Goal: Information Seeking & Learning: Learn about a topic

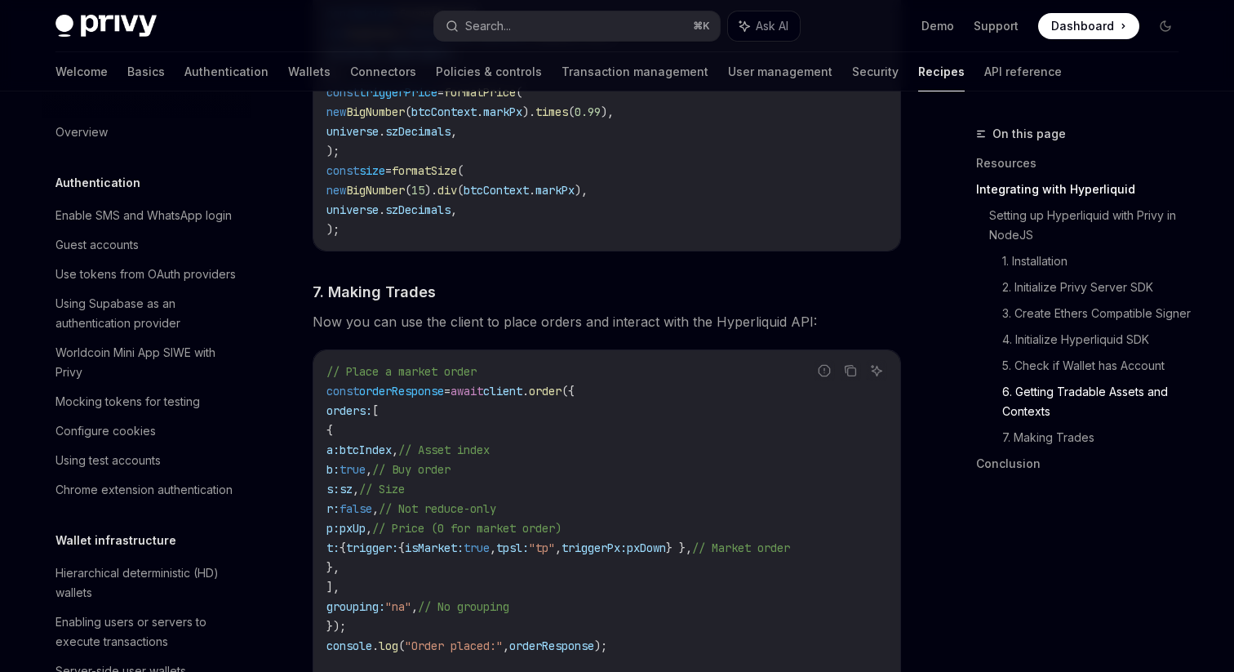
scroll to position [1483, 0]
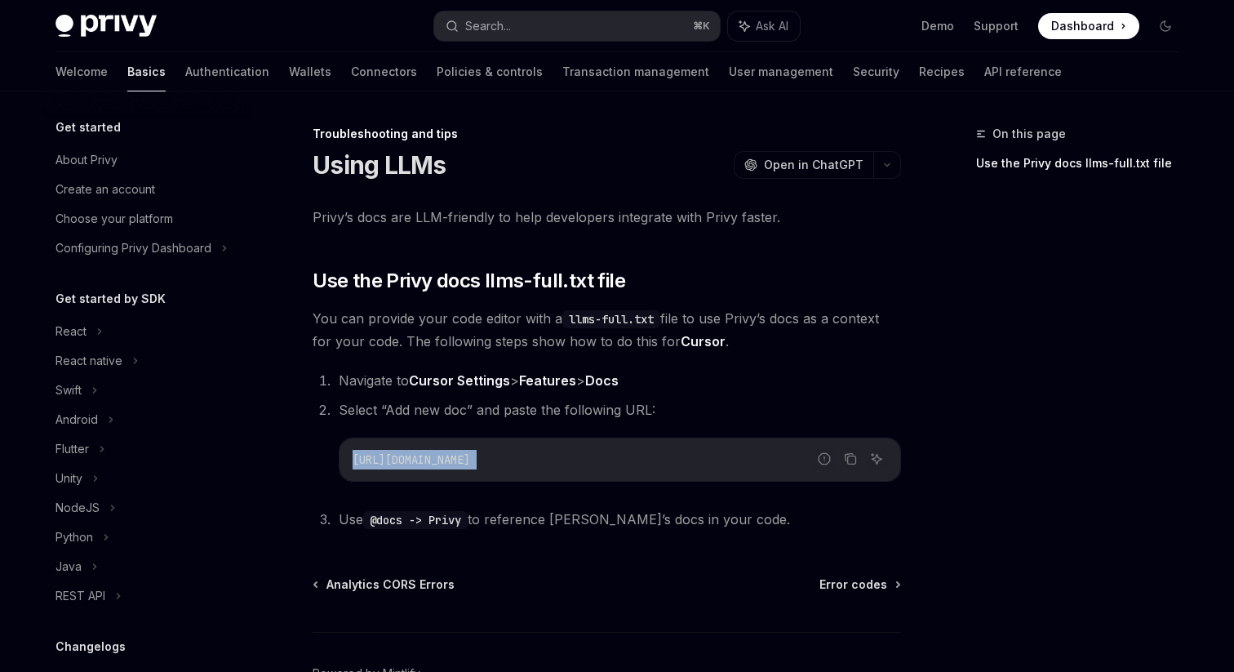
scroll to position [87, 0]
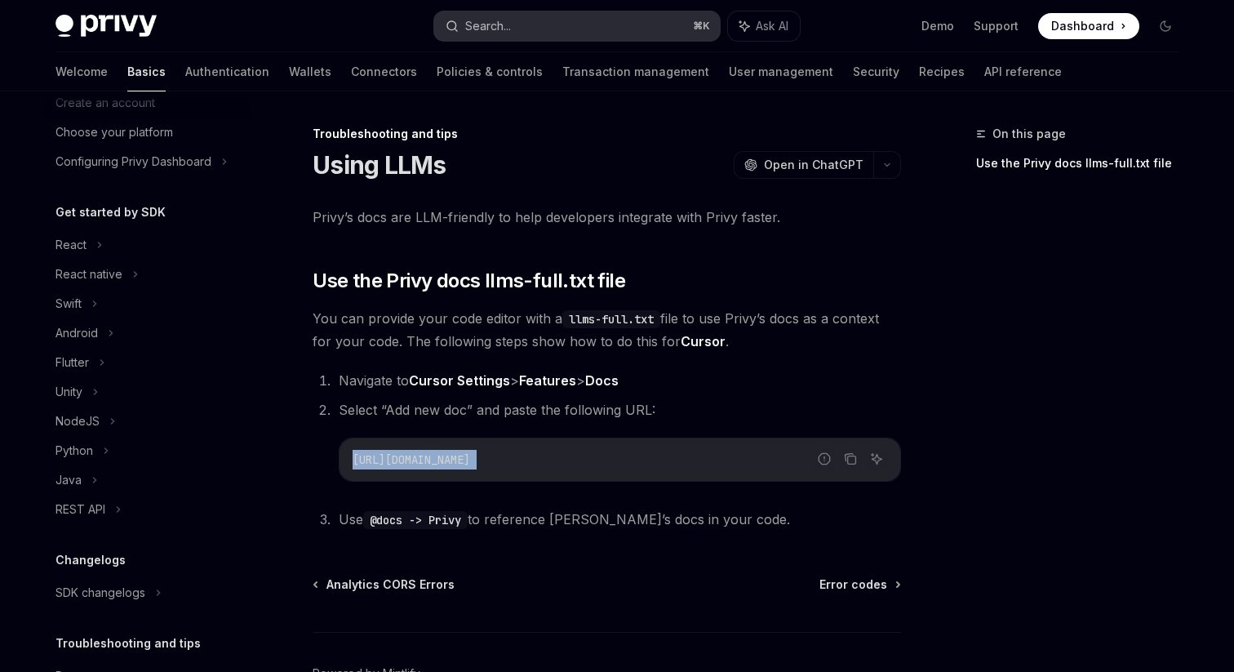
click at [486, 12] on button "Search... ⌘ K" at bounding box center [577, 25] width 286 height 29
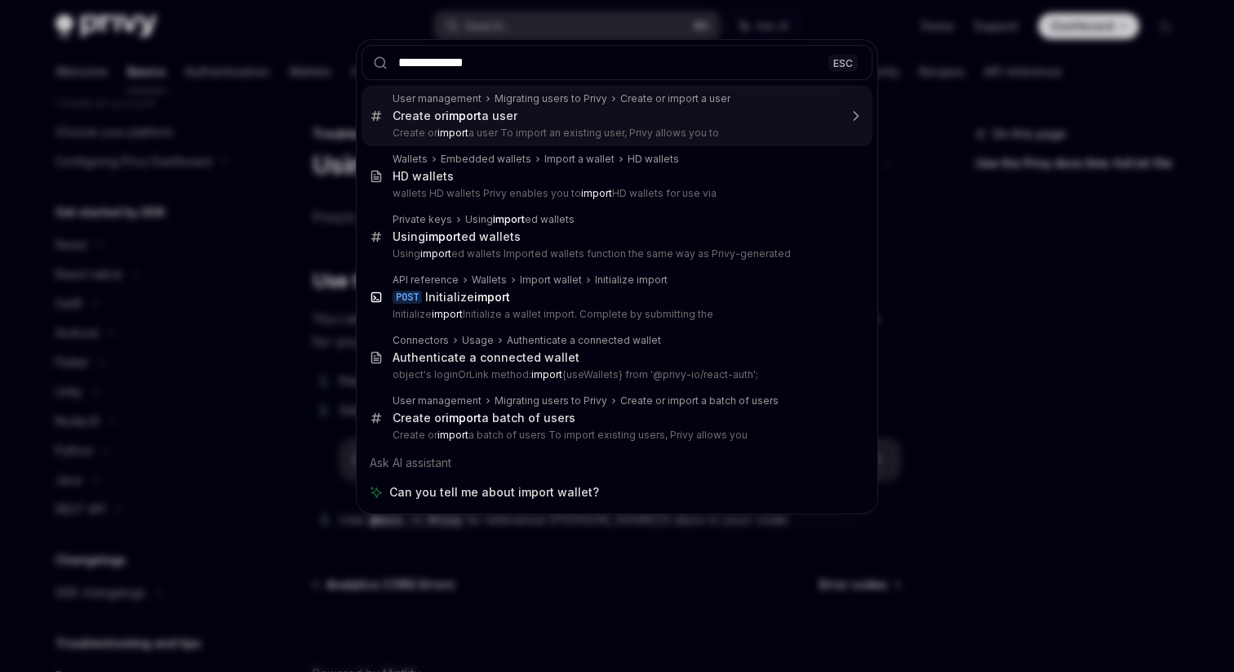
type input "**********"
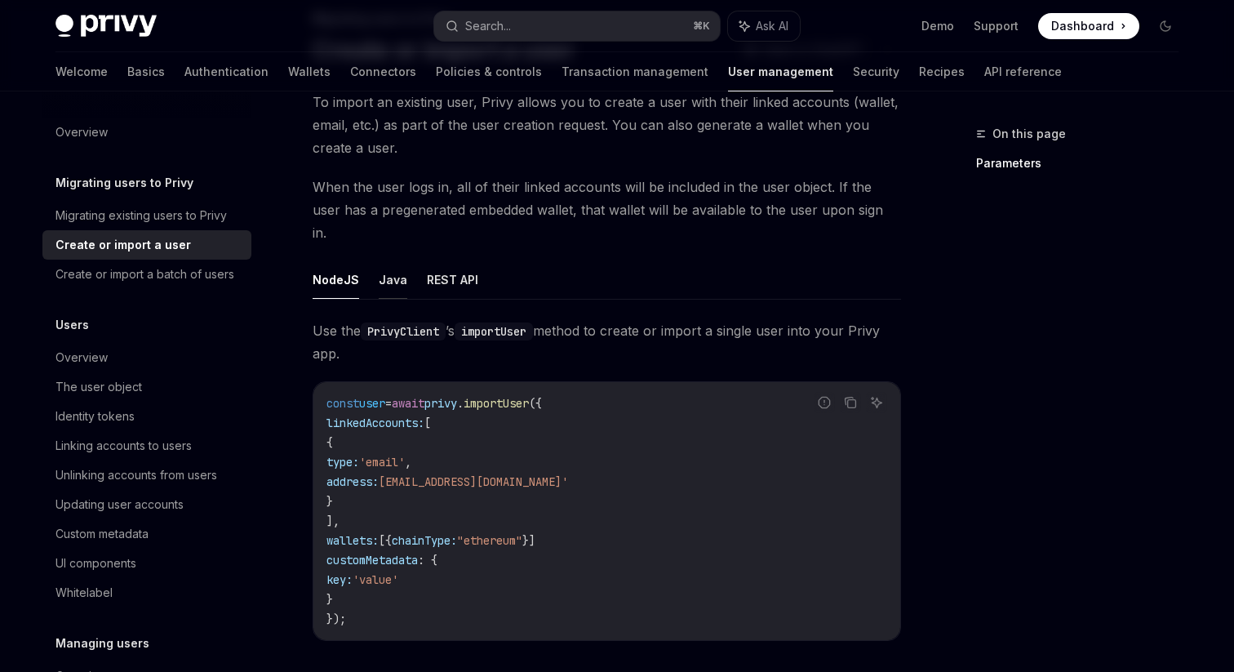
scroll to position [117, 0]
click at [500, 34] on div "Search..." at bounding box center [488, 26] width 46 height 20
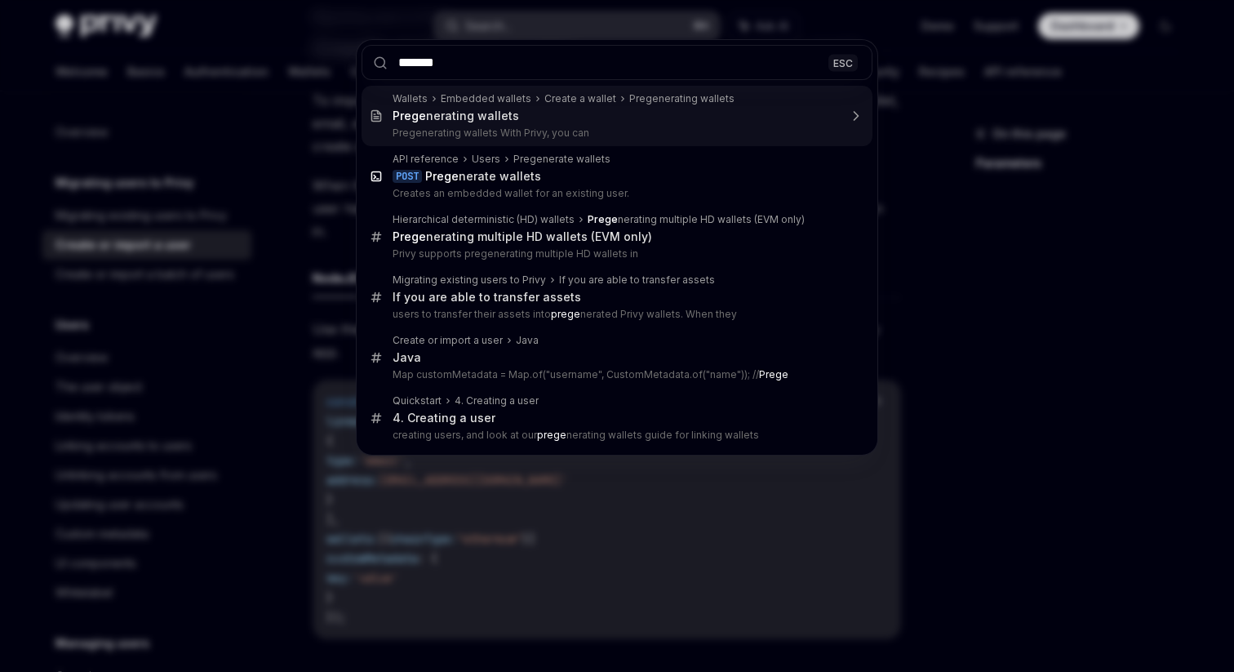
type input "********"
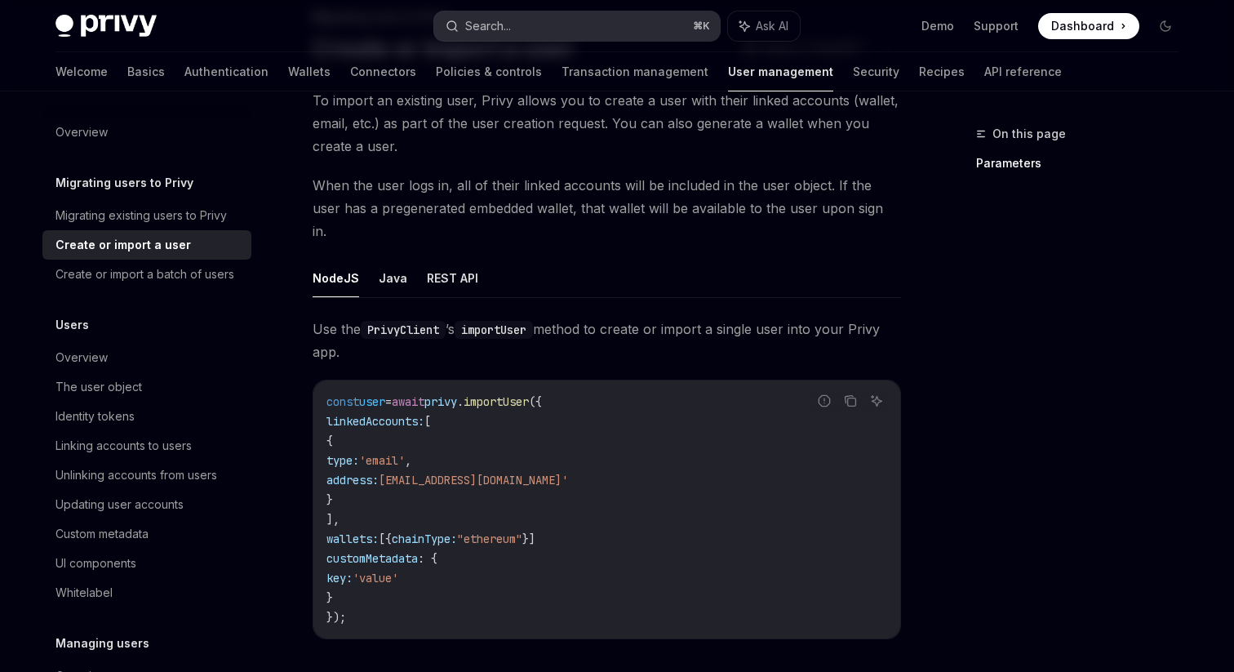
type textarea "*"
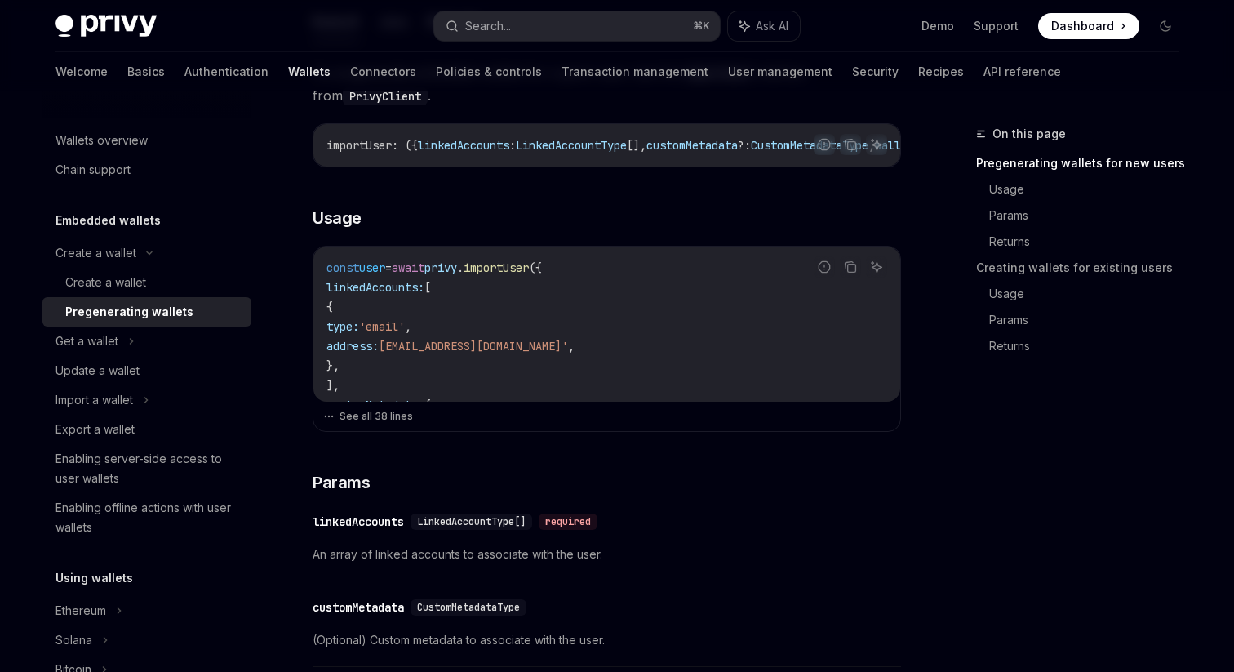
scroll to position [441, 0]
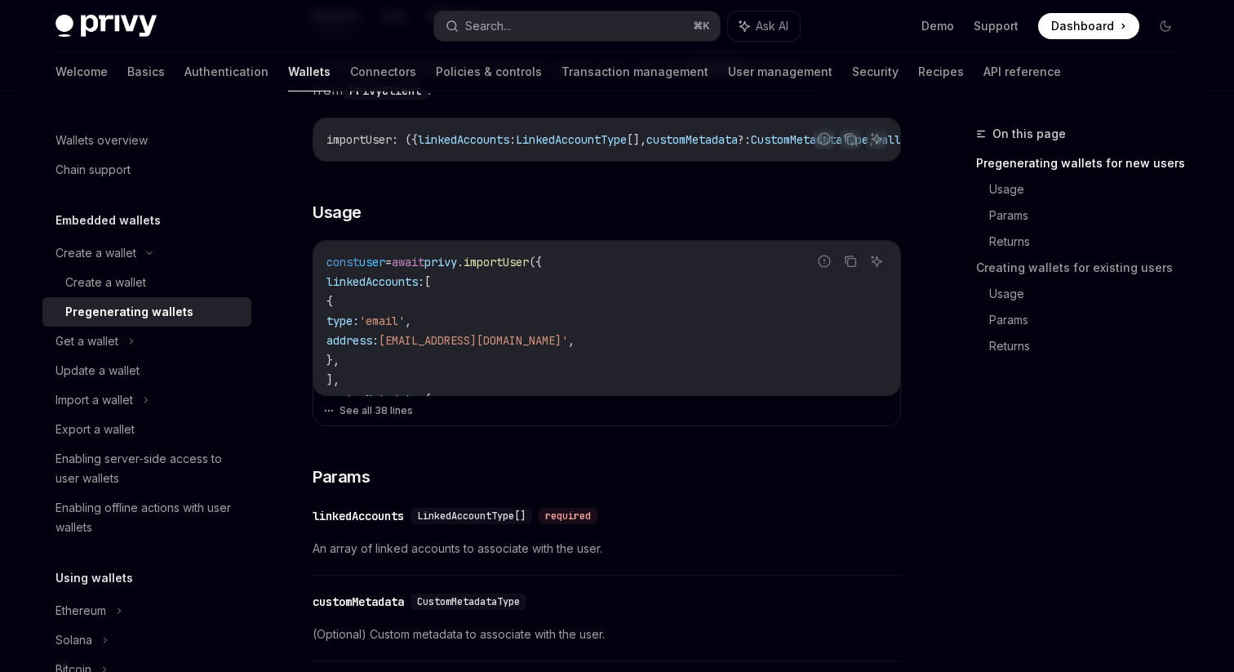
click at [480, 393] on code "const user = await privy . importUser ({ linkedAccounts: [ { type: 'email' , ad…" at bounding box center [606, 624] width 561 height 744
click at [481, 362] on code "const user = await privy . importUser ({ linkedAccounts: [ { type: 'email' , ad…" at bounding box center [606, 624] width 561 height 744
click at [380, 414] on button "See all 38 lines" at bounding box center [606, 410] width 567 height 23
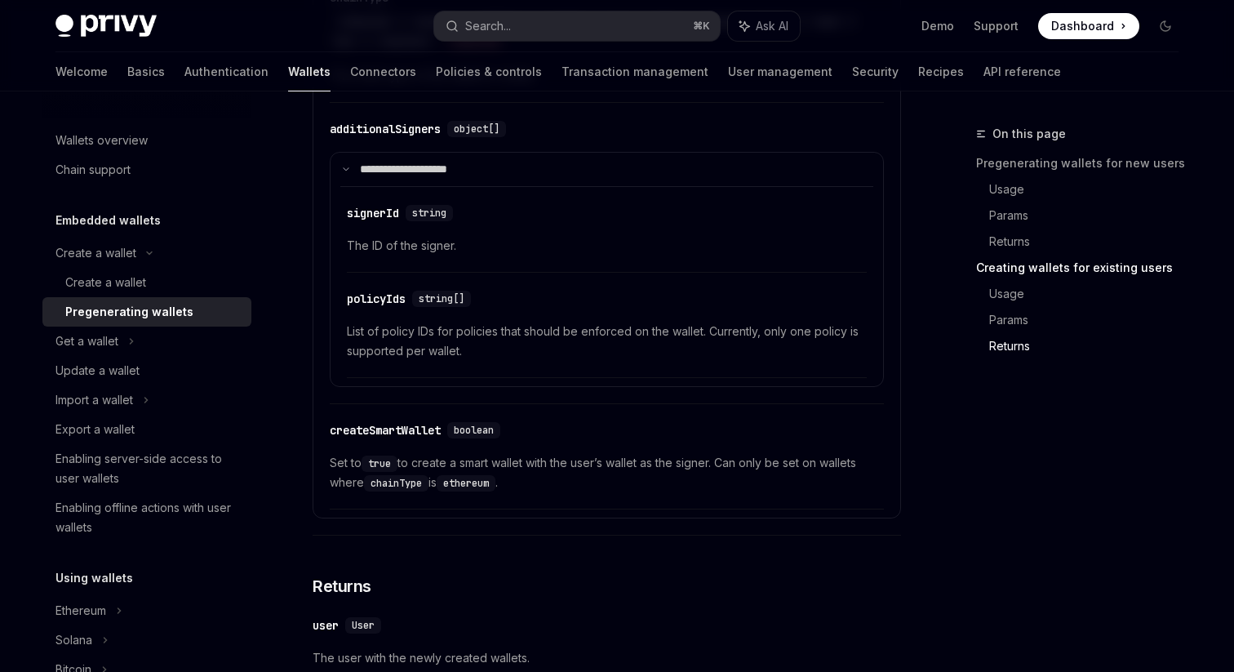
scroll to position [3448, 0]
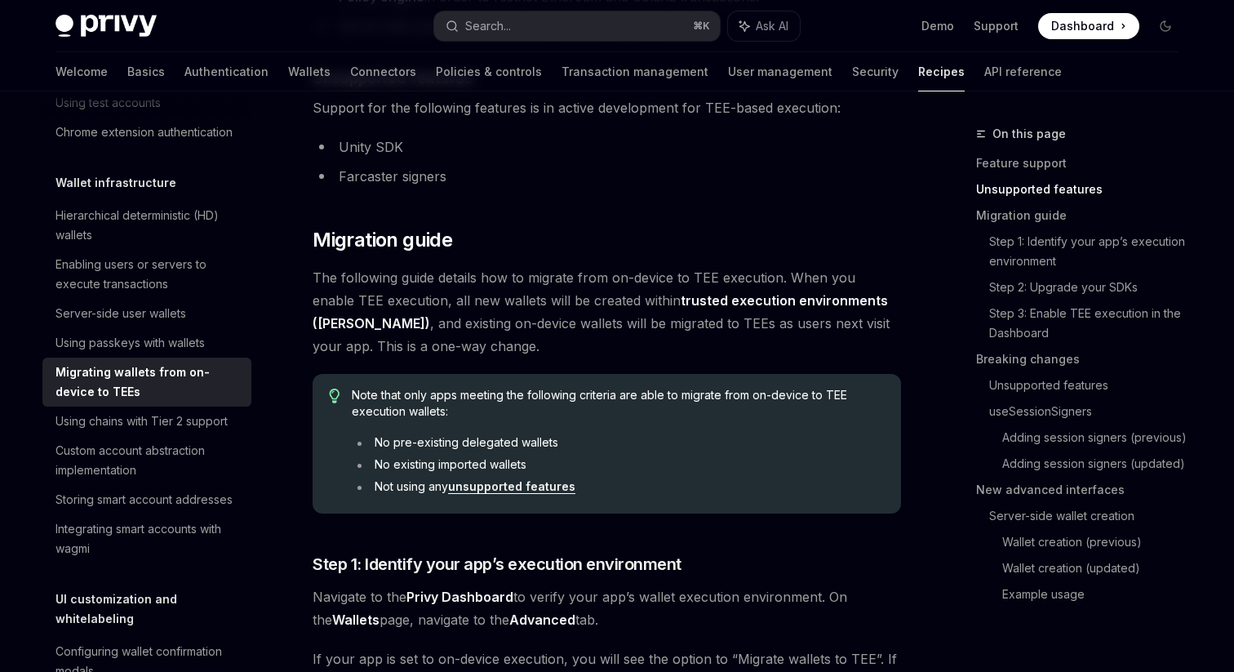
scroll to position [681, 0]
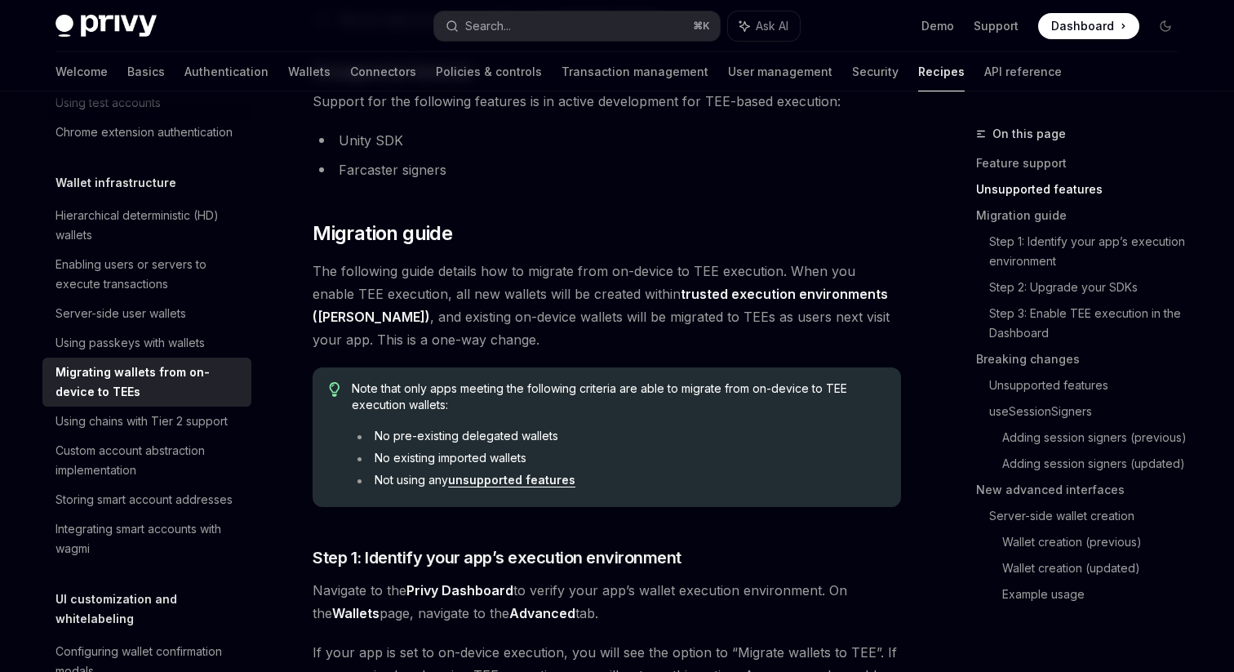
click at [504, 482] on link "unsupported features" at bounding box center [511, 480] width 127 height 15
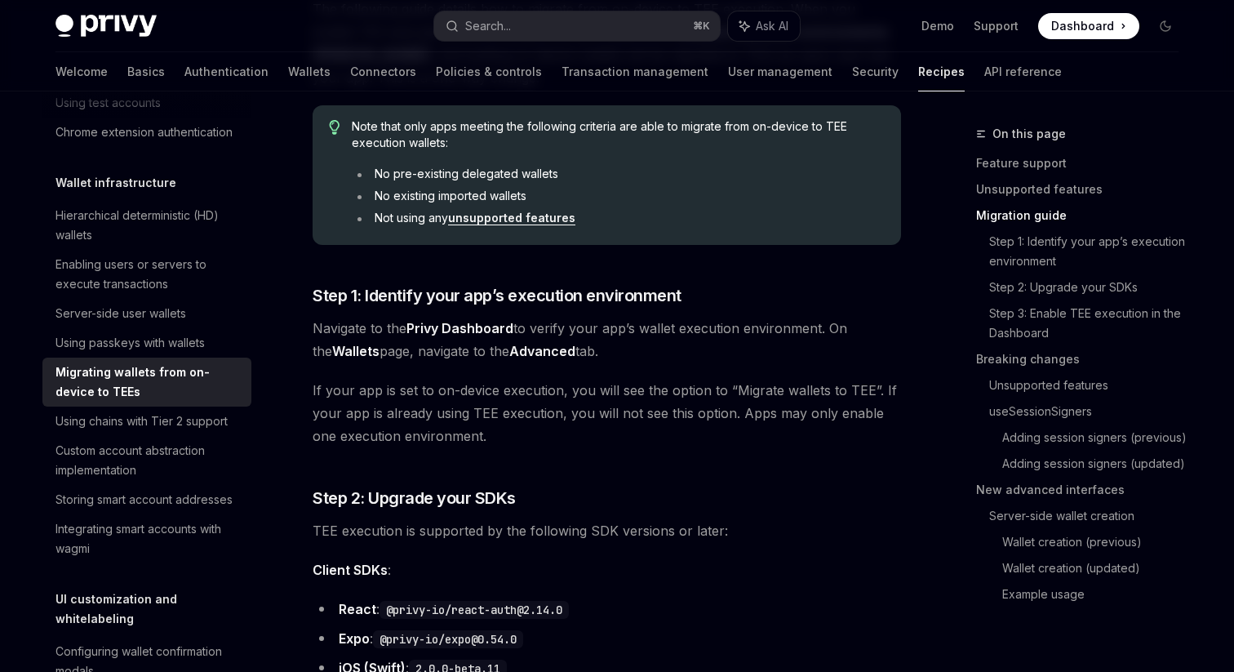
scroll to position [944, 0]
